Goal: Information Seeking & Learning: Learn about a topic

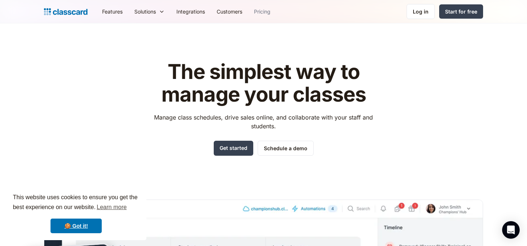
click at [259, 10] on link "Pricing" at bounding box center [262, 11] width 28 height 16
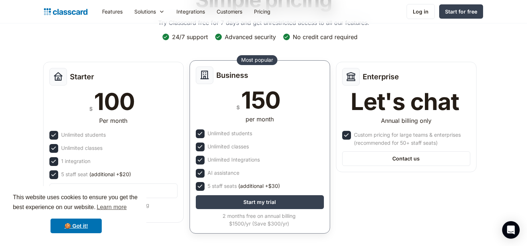
scroll to position [66, 0]
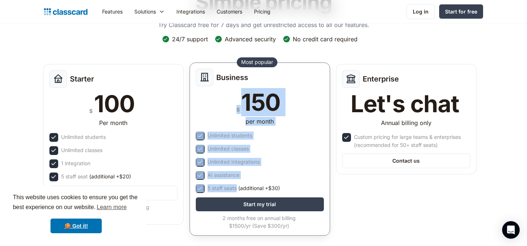
drag, startPoint x: 283, startPoint y: 186, endPoint x: 234, endPoint y: 112, distance: 88.5
click at [234, 112] on div "Business $ 150 per month Unlimited students Unlimited classes Unlimited Integra…" at bounding box center [260, 149] width 141 height 173
click at [234, 112] on div "$ 150" at bounding box center [260, 102] width 128 height 23
drag, startPoint x: 288, startPoint y: 188, endPoint x: 215, endPoint y: 84, distance: 127.7
click at [215, 84] on div "Business $ 150 per month Unlimited students Unlimited classes Unlimited Integra…" at bounding box center [260, 149] width 141 height 173
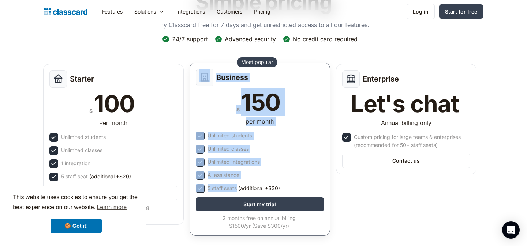
click at [215, 84] on div "Business" at bounding box center [260, 78] width 128 height 18
drag, startPoint x: 215, startPoint y: 79, endPoint x: 280, endPoint y: 188, distance: 127.7
click at [280, 188] on div "Business $ 150 per month Unlimited students Unlimited classes Unlimited Integra…" at bounding box center [260, 149] width 141 height 173
click at [280, 188] on span "(additional +$30)" at bounding box center [259, 188] width 42 height 8
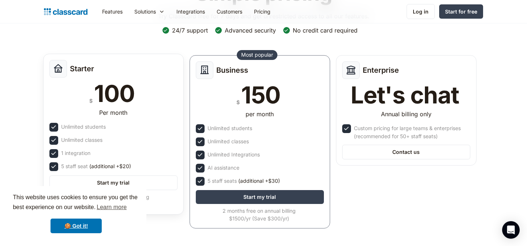
scroll to position [75, 0]
click at [144, 131] on div "Unlimited students" at bounding box center [113, 127] width 128 height 9
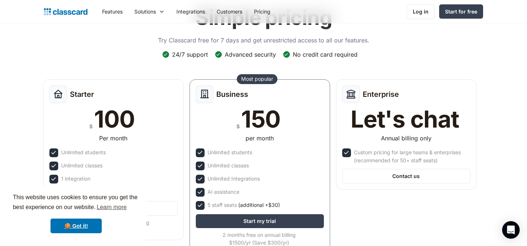
scroll to position [49, 0]
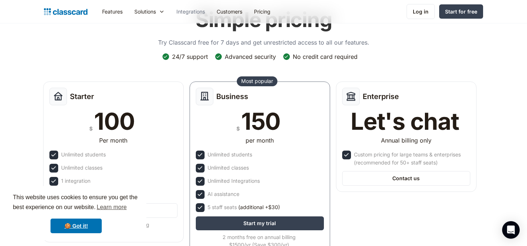
click at [194, 11] on link "Integrations" at bounding box center [191, 11] width 40 height 16
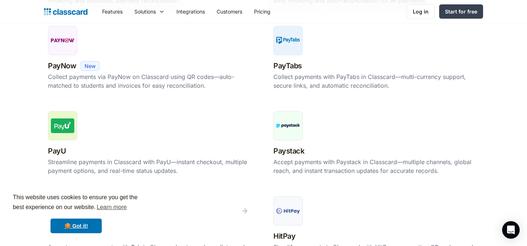
scroll to position [334, 0]
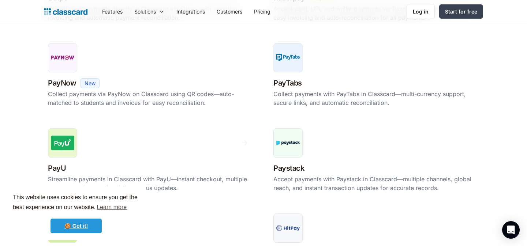
click at [86, 221] on link "🍪 Got it!" at bounding box center [76, 226] width 51 height 15
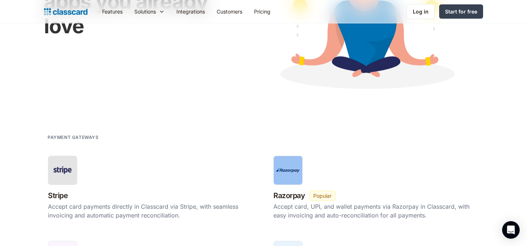
scroll to position [130, 0]
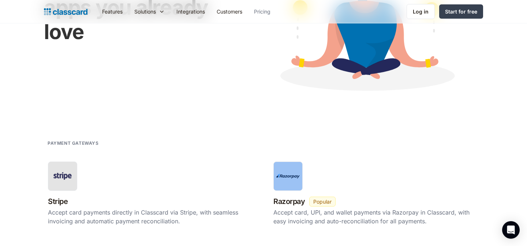
click at [261, 12] on link "Pricing" at bounding box center [262, 11] width 28 height 16
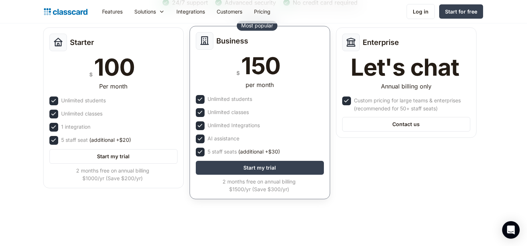
scroll to position [90, 0]
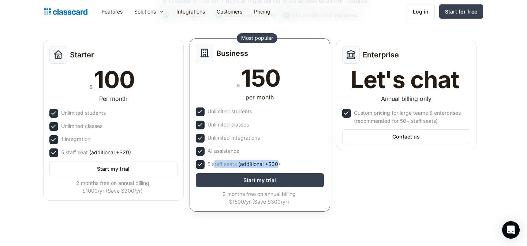
drag, startPoint x: 279, startPoint y: 164, endPoint x: 217, endPoint y: 164, distance: 62.2
click at [216, 163] on div "5 staff seats (additional +$30)" at bounding box center [243, 164] width 72 height 8
click at [217, 164] on div "5 staff seats (additional +$30)" at bounding box center [243, 164] width 72 height 8
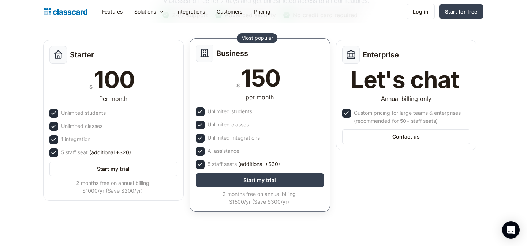
click at [223, 164] on div "5 staff seats (additional +$30)" at bounding box center [243, 164] width 72 height 8
click at [266, 164] on span "(additional +$30)" at bounding box center [259, 164] width 42 height 8
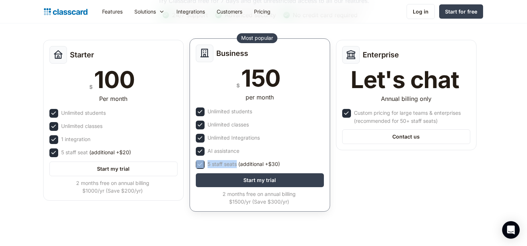
drag, startPoint x: 296, startPoint y: 164, endPoint x: 205, endPoint y: 162, distance: 90.8
click at [205, 162] on div "5 staff seats (additional +$30)" at bounding box center [260, 164] width 128 height 9
drag, startPoint x: 291, startPoint y: 164, endPoint x: 230, endPoint y: 164, distance: 60.7
click at [230, 164] on div "5 staff seats (additional +$30)" at bounding box center [260, 164] width 128 height 9
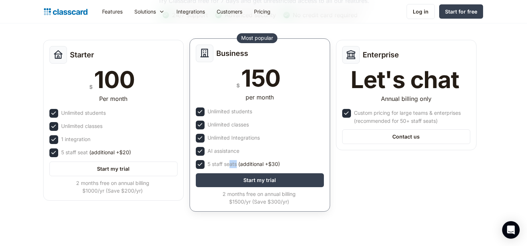
click at [231, 164] on div "5 staff seats (additional +$30)" at bounding box center [243, 164] width 72 height 8
click at [258, 142] on div "Unlimited Integrations" at bounding box center [260, 138] width 128 height 9
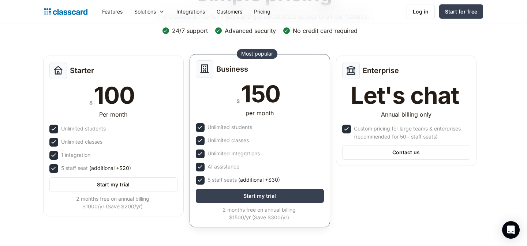
scroll to position [71, 0]
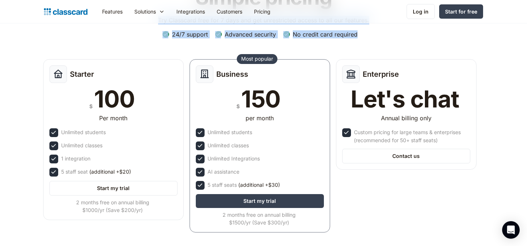
drag, startPoint x: 358, startPoint y: 34, endPoint x: 143, endPoint y: 34, distance: 214.4
click at [143, 34] on div "Simple pricing Try Classcard free for 7 days and get unrestricted access to all…" at bounding box center [263, 109] width 439 height 262
drag, startPoint x: 143, startPoint y: 34, endPoint x: 359, endPoint y: 39, distance: 216.0
click at [359, 39] on div "Simple pricing Try Classcard free for 7 days and get unrestricted access to all…" at bounding box center [263, 109] width 439 height 262
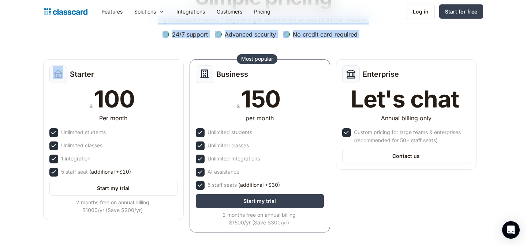
click at [359, 39] on div "24/7 support Advanced security No credit card required" at bounding box center [263, 37] width 202 height 14
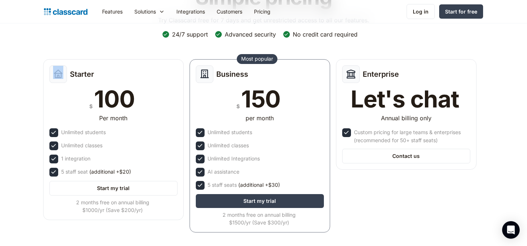
drag, startPoint x: 367, startPoint y: 34, endPoint x: 122, endPoint y: 37, distance: 244.5
click at [122, 37] on div "Simple pricing Try Classcard free for 7 days and get unrestricted access to all…" at bounding box center [263, 109] width 439 height 262
drag, startPoint x: 139, startPoint y: 34, endPoint x: 382, endPoint y: 33, distance: 243.0
click at [382, 33] on div "Simple pricing Try Classcard free for 7 days and get unrestricted access to all…" at bounding box center [263, 109] width 439 height 262
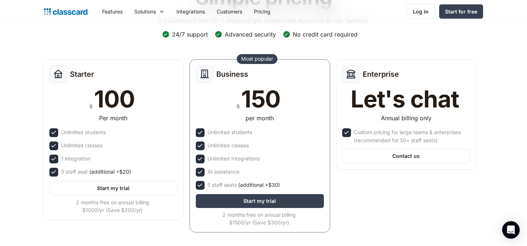
click at [382, 33] on div "Simple pricing Try Classcard free for 7 days and get unrestricted access to all…" at bounding box center [263, 109] width 439 height 262
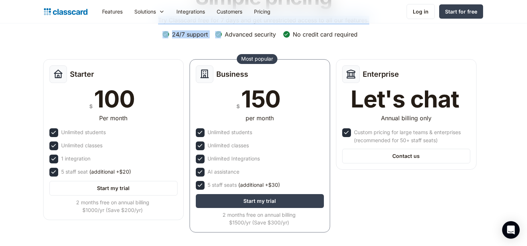
drag, startPoint x: 373, startPoint y: 33, endPoint x: 218, endPoint y: 38, distance: 154.1
click at [218, 38] on div "Simple pricing Try Classcard free for 7 days and get unrestricted access to all…" at bounding box center [263, 109] width 439 height 262
click at [218, 38] on div "Advanced security" at bounding box center [246, 34] width 62 height 8
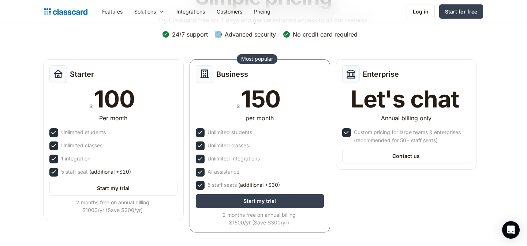
click at [218, 38] on div "Advanced security" at bounding box center [246, 34] width 62 height 8
click at [239, 34] on div "Advanced security" at bounding box center [250, 34] width 51 height 8
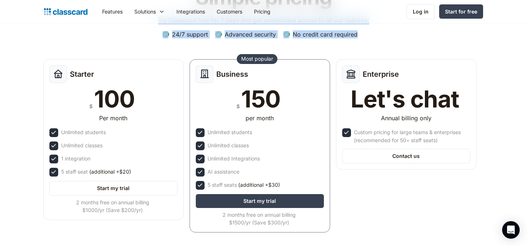
drag, startPoint x: 365, startPoint y: 33, endPoint x: 152, endPoint y: 38, distance: 213.0
click at [152, 38] on div "Simple pricing Try Classcard free for 7 days and get unrestricted access to all…" at bounding box center [263, 109] width 439 height 262
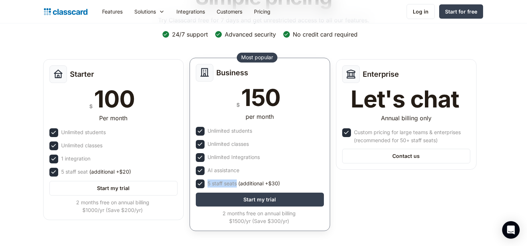
drag, startPoint x: 208, startPoint y: 184, endPoint x: 237, endPoint y: 183, distance: 29.7
click at [237, 183] on div "5 staff seats (additional +$30)" at bounding box center [243, 184] width 72 height 8
drag, startPoint x: 237, startPoint y: 183, endPoint x: 200, endPoint y: 182, distance: 37.3
click at [200, 182] on div "5 staff seats (additional +$30)" at bounding box center [260, 184] width 128 height 9
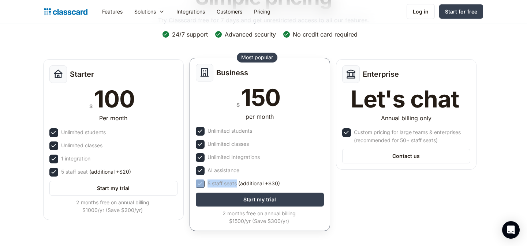
click at [200, 182] on img at bounding box center [200, 184] width 8 height 8
click at [219, 171] on div "AI assistance" at bounding box center [223, 171] width 32 height 8
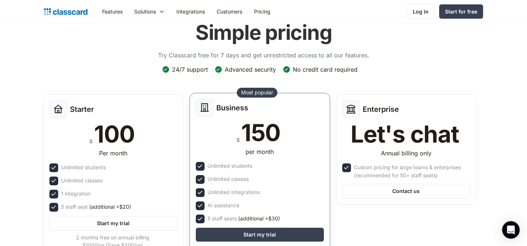
scroll to position [0, 0]
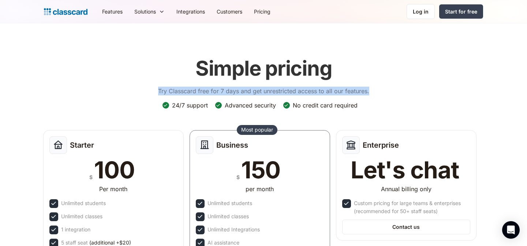
drag, startPoint x: 390, startPoint y: 102, endPoint x: 162, endPoint y: 68, distance: 230.3
click at [162, 68] on div "Simple pricing Try Classcard free for 7 days and get unrestricted access to all…" at bounding box center [263, 180] width 439 height 262
click at [162, 68] on div "Simple pricing Try Classcard free for 7 days and get unrestricted access to all…" at bounding box center [263, 75] width 211 height 52
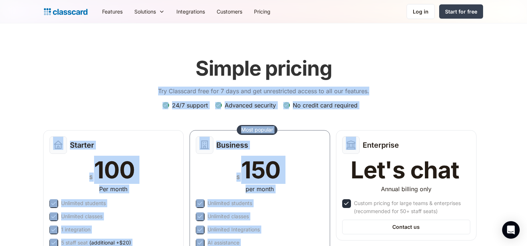
drag, startPoint x: 172, startPoint y: 66, endPoint x: 333, endPoint y: 133, distance: 174.9
click at [333, 133] on div "Simple pricing Try Classcard free for 7 days and get unrestricted access to all…" at bounding box center [263, 180] width 439 height 262
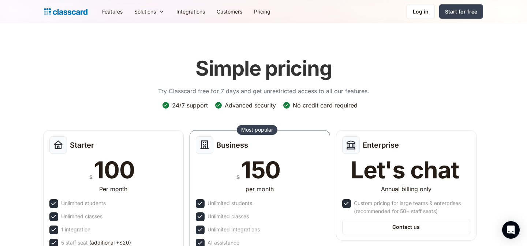
click at [360, 112] on div "24/7 support Advanced security No credit card required" at bounding box center [263, 108] width 202 height 14
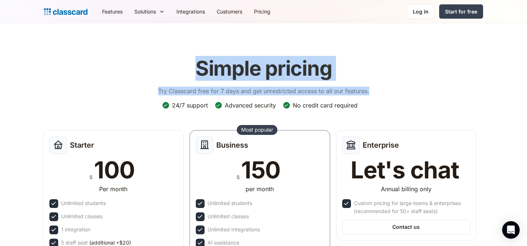
drag, startPoint x: 376, startPoint y: 106, endPoint x: 187, endPoint y: 57, distance: 195.5
click at [187, 57] on div "Simple pricing Try Classcard free for 7 days and get unrestricted access to all…" at bounding box center [263, 180] width 439 height 262
click at [187, 57] on div "Simple pricing Try Classcard free for 7 days and get unrestricted access to all…" at bounding box center [263, 75] width 211 height 52
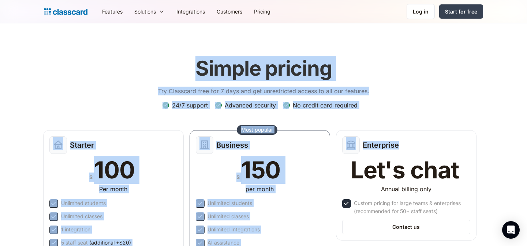
drag, startPoint x: 187, startPoint y: 57, endPoint x: 423, endPoint y: 103, distance: 240.4
click at [423, 103] on div "Simple pricing Try Classcard free for 7 days and get unrestricted access to all…" at bounding box center [263, 180] width 439 height 262
click at [422, 102] on div "Simple pricing Try Classcard free for 7 days and get unrestricted access to all…" at bounding box center [263, 180] width 439 height 262
drag, startPoint x: 378, startPoint y: 116, endPoint x: 194, endPoint y: 46, distance: 196.4
click at [194, 46] on header "Simple pricing Try Classcard free for 7 days and get unrestricted access to all…" at bounding box center [263, 185] width 527 height 324
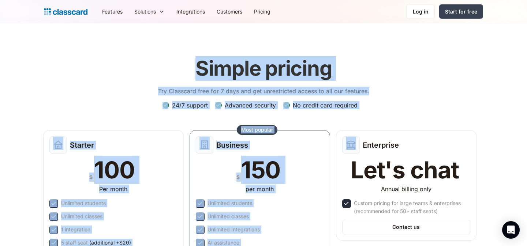
click at [194, 46] on header "Simple pricing Try Classcard free for 7 days and get unrestricted access to all…" at bounding box center [263, 185] width 527 height 324
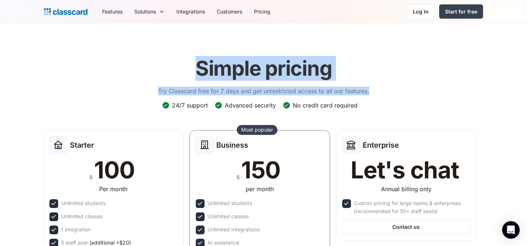
drag, startPoint x: 190, startPoint y: 52, endPoint x: 367, endPoint y: 101, distance: 183.7
click at [368, 101] on div "Simple pricing Try Classcard free for 7 days and get unrestricted access to all…" at bounding box center [263, 75] width 211 height 52
click at [367, 101] on div "Simple pricing Try Classcard free for 7 days and get unrestricted access to all…" at bounding box center [263, 75] width 211 height 52
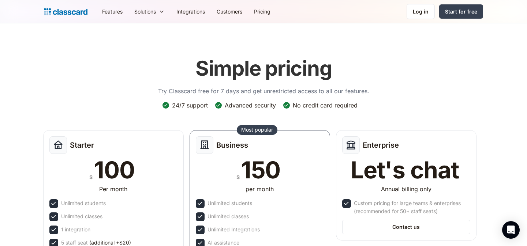
click at [275, 74] on h1 "Simple pricing" at bounding box center [263, 68] width 136 height 25
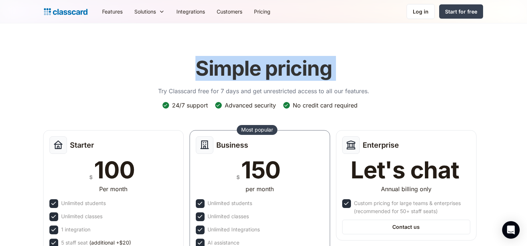
click at [275, 74] on h1 "Simple pricing" at bounding box center [263, 68] width 136 height 25
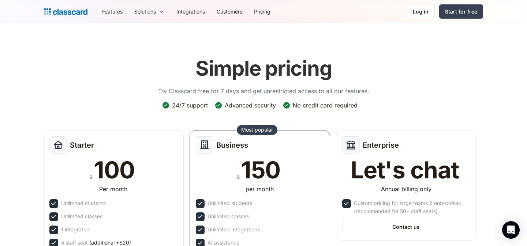
click at [233, 74] on h1 "Simple pricing" at bounding box center [263, 68] width 136 height 25
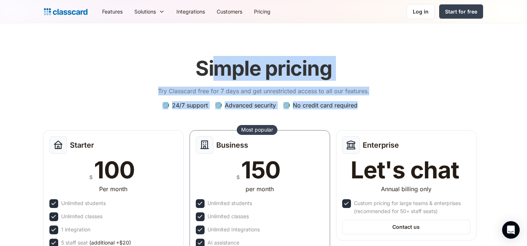
drag, startPoint x: 373, startPoint y: 109, endPoint x: 209, endPoint y: 60, distance: 171.1
click at [209, 60] on div "Simple pricing Try Classcard free for 7 days and get unrestricted access to all…" at bounding box center [263, 180] width 439 height 262
click at [209, 60] on h1 "Simple pricing" at bounding box center [263, 68] width 136 height 25
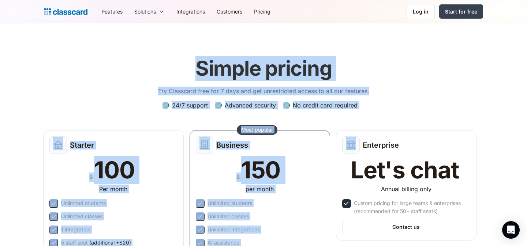
drag, startPoint x: 195, startPoint y: 61, endPoint x: 388, endPoint y: 108, distance: 198.7
click at [389, 108] on div "Simple pricing Try Classcard free for 7 days and get unrestricted access to all…" at bounding box center [263, 180] width 439 height 262
click at [388, 108] on div "Simple pricing Try Classcard free for 7 days and get unrestricted access to all…" at bounding box center [263, 180] width 439 height 262
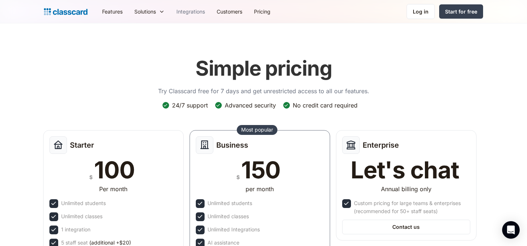
click at [202, 11] on link "Integrations" at bounding box center [191, 11] width 40 height 16
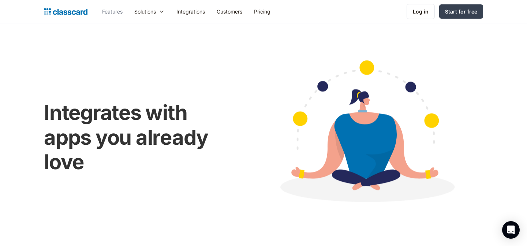
click at [114, 11] on link "Features" at bounding box center [112, 11] width 32 height 16
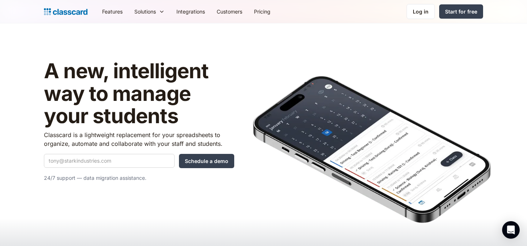
click at [120, 117] on h1 "A new, intelligent way to manage your students" at bounding box center [139, 94] width 190 height 68
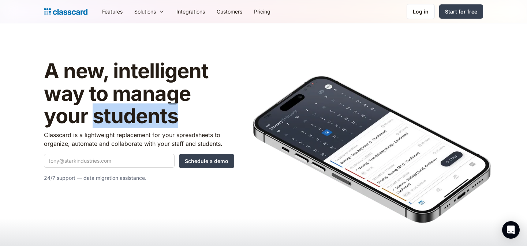
click at [120, 117] on h1 "A new, intelligent way to manage your students" at bounding box center [139, 94] width 190 height 68
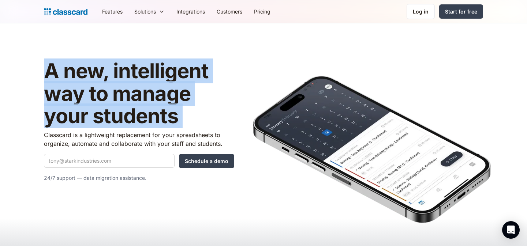
click at [120, 117] on h1 "A new, intelligent way to manage your students" at bounding box center [139, 94] width 190 height 68
click at [173, 100] on h1 "A new, intelligent way to manage your students" at bounding box center [139, 94] width 190 height 68
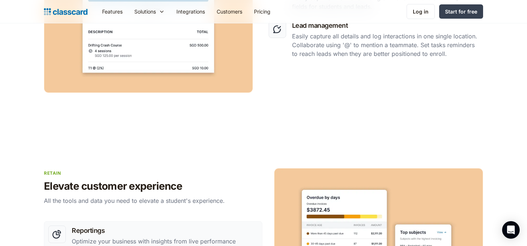
scroll to position [440, 0]
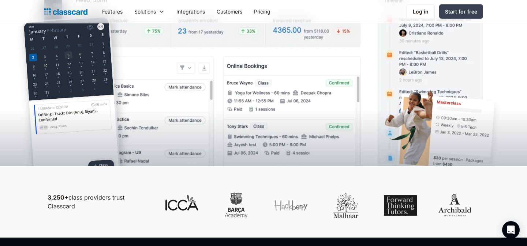
scroll to position [223, 0]
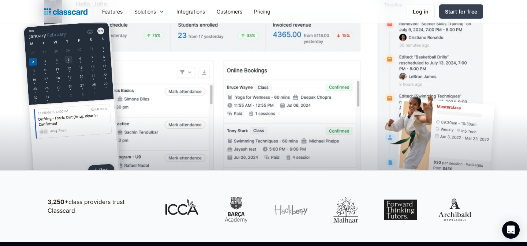
click at [403, 209] on div at bounding box center [400, 210] width 33 height 26
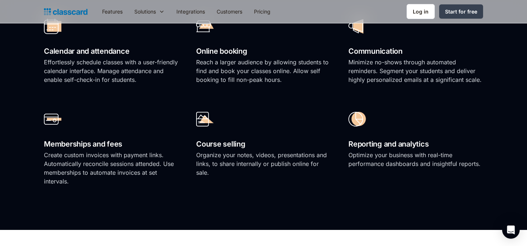
scroll to position [543, 0]
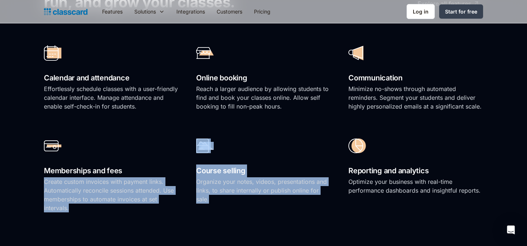
drag, startPoint x: 222, startPoint y: 202, endPoint x: 186, endPoint y: 171, distance: 47.8
click at [186, 171] on div "Calendar and attendance Effortlessly schedule classes with a user-friendly cale…" at bounding box center [263, 127] width 439 height 186
click at [232, 130] on div "Calendar and attendance Effortlessly schedule classes with a user-friendly cale…" at bounding box center [263, 127] width 439 height 186
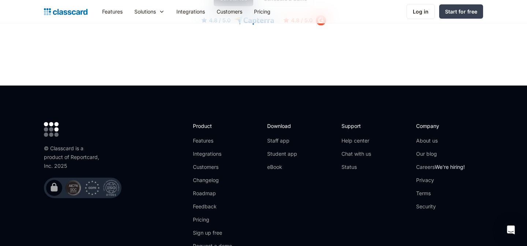
scroll to position [2351, 0]
